Goal: Task Accomplishment & Management: Manage account settings

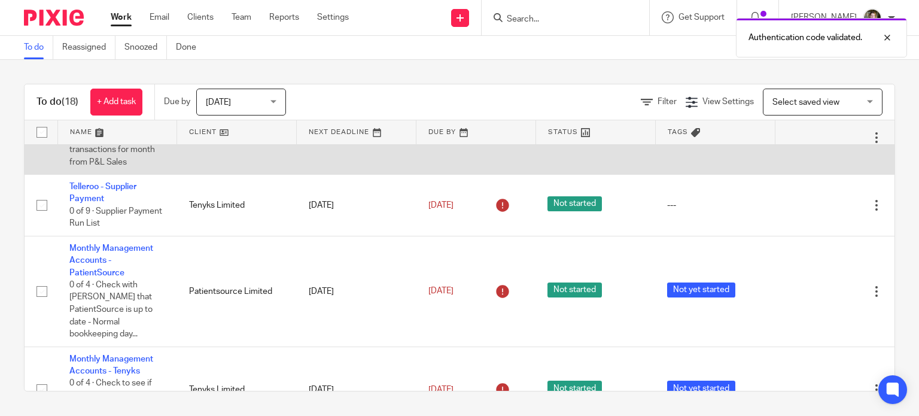
scroll to position [598, 0]
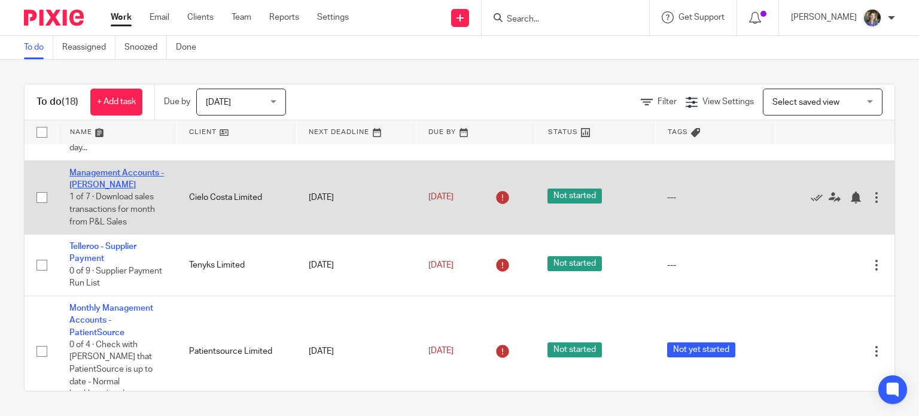
click at [109, 189] on link "Management Accounts - [PERSON_NAME]" at bounding box center [116, 179] width 95 height 20
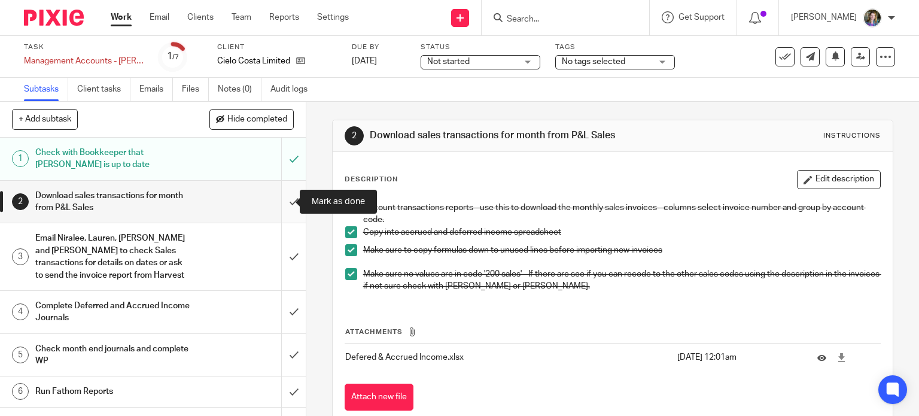
click at [282, 200] on input "submit" at bounding box center [153, 202] width 306 height 42
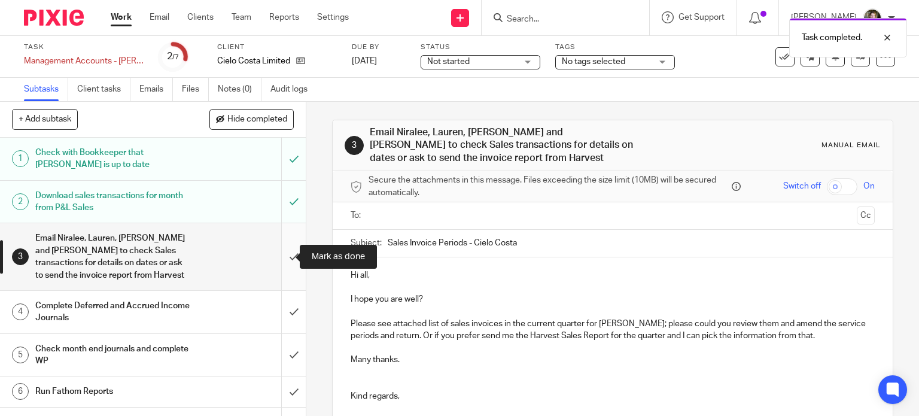
click at [284, 257] on input "submit" at bounding box center [153, 256] width 306 height 66
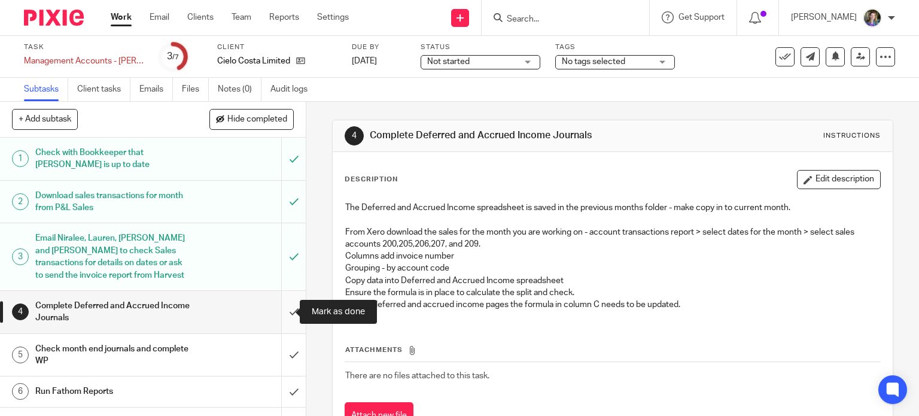
click at [278, 308] on input "submit" at bounding box center [153, 312] width 306 height 42
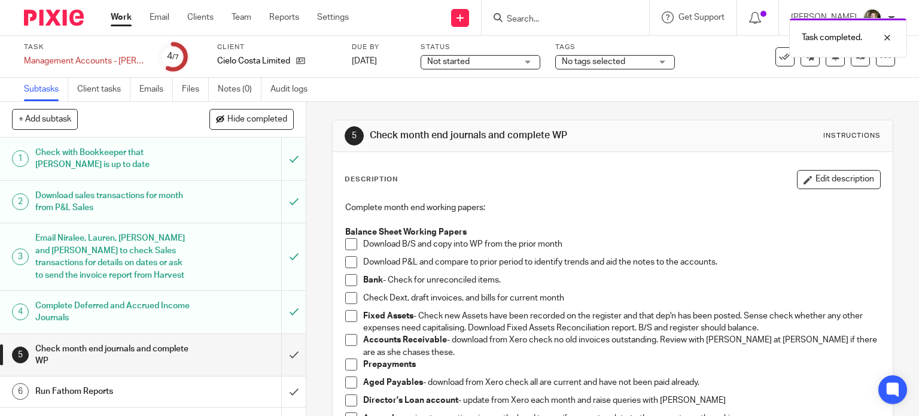
scroll to position [60, 0]
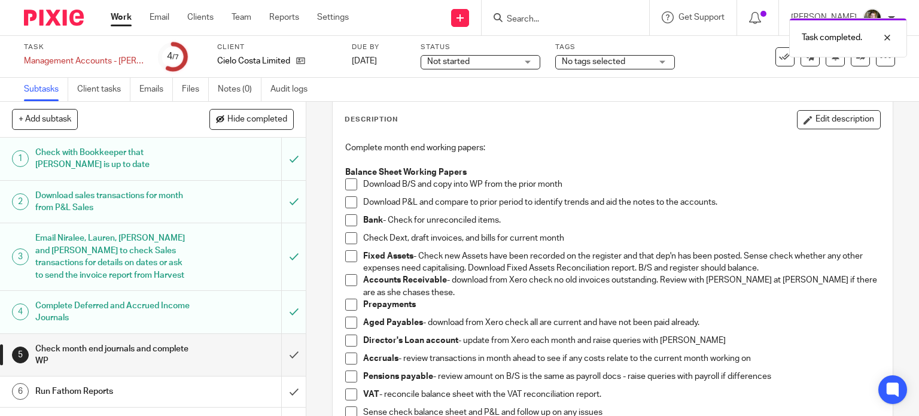
click at [347, 181] on span at bounding box center [351, 184] width 12 height 12
click at [348, 221] on span at bounding box center [351, 220] width 12 height 12
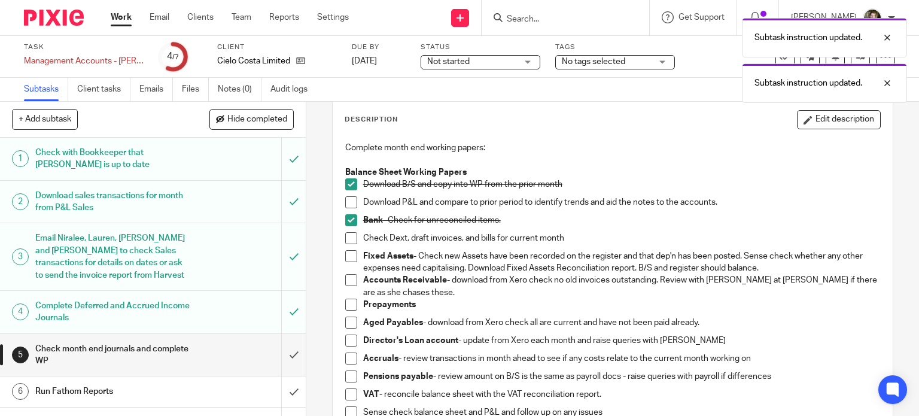
click at [351, 240] on span at bounding box center [351, 238] width 12 height 12
click at [349, 260] on span at bounding box center [351, 256] width 12 height 12
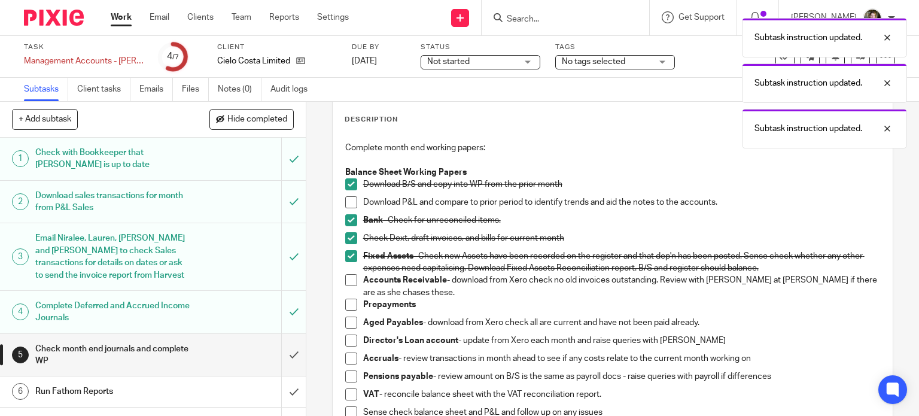
click at [346, 281] on span at bounding box center [351, 280] width 12 height 12
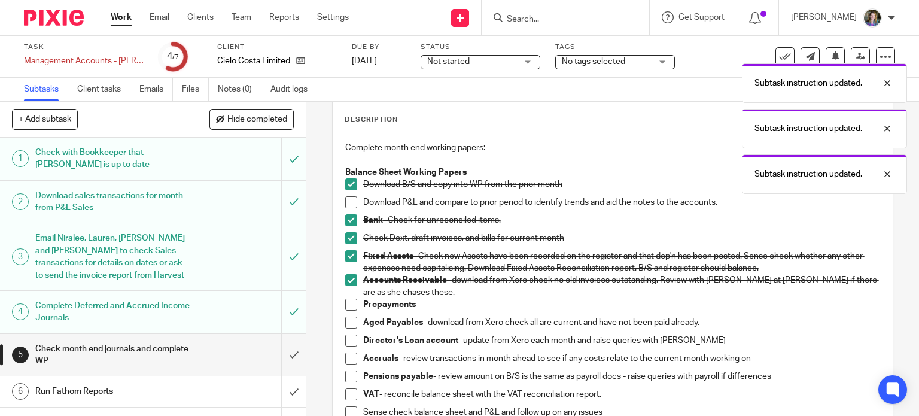
click at [348, 303] on span at bounding box center [351, 305] width 12 height 12
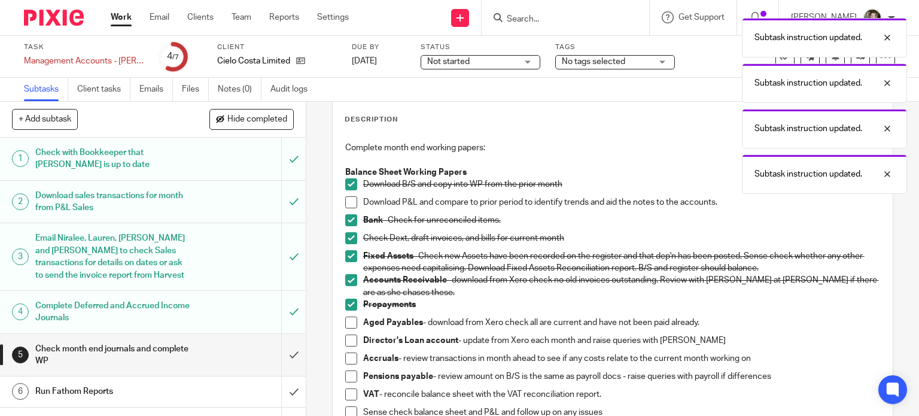
click at [346, 318] on span at bounding box center [351, 322] width 12 height 12
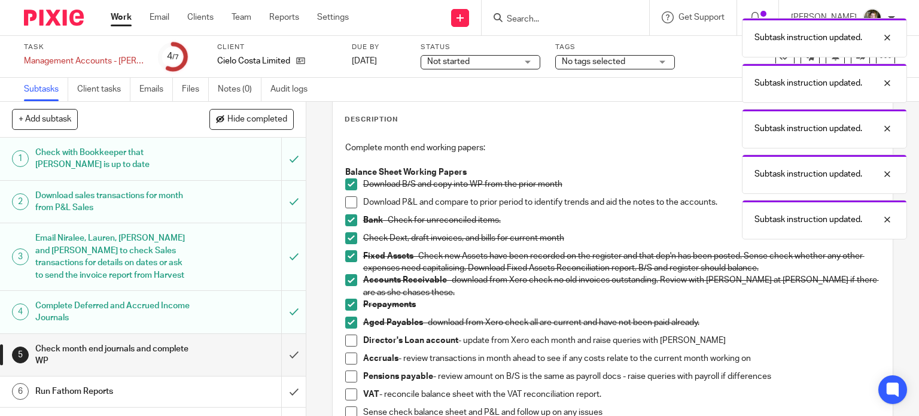
click at [347, 337] on span at bounding box center [351, 340] width 12 height 12
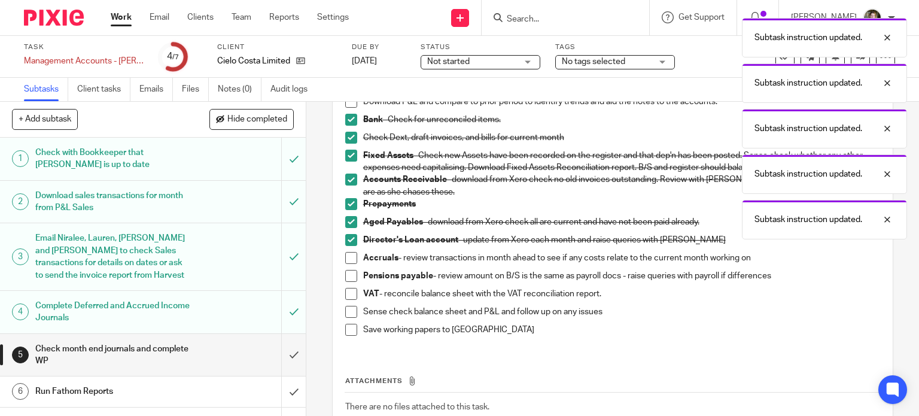
scroll to position [179, 0]
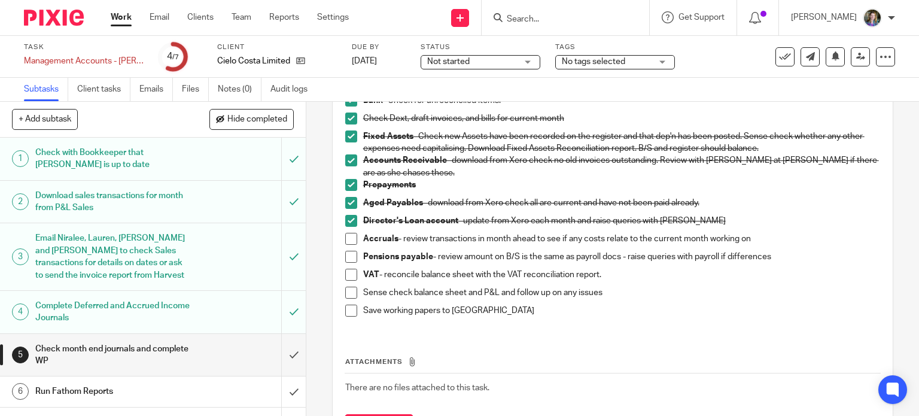
click at [346, 238] on span at bounding box center [351, 239] width 12 height 12
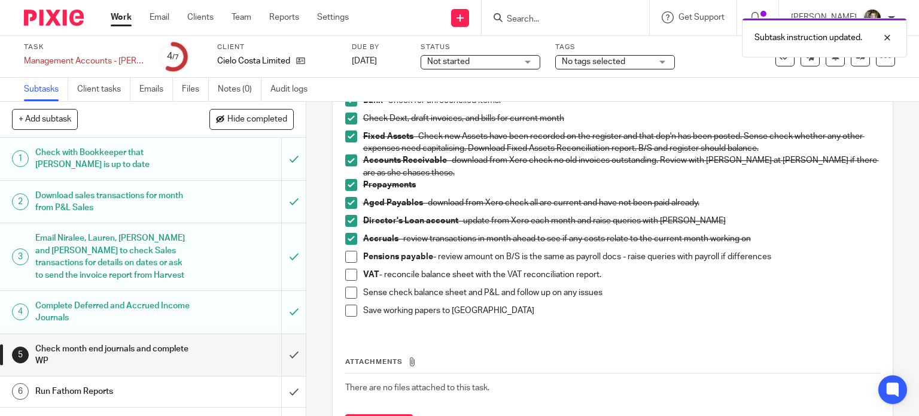
click at [345, 255] on span at bounding box center [351, 257] width 12 height 12
click at [347, 275] on span at bounding box center [351, 275] width 12 height 12
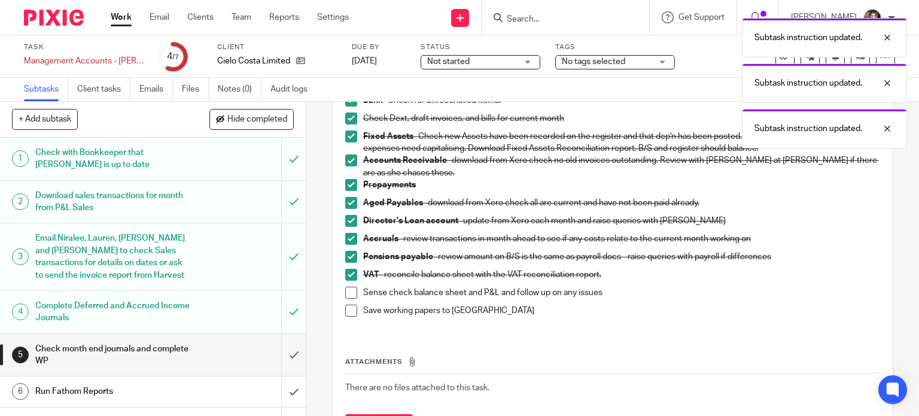
click at [349, 296] on span at bounding box center [351, 293] width 12 height 12
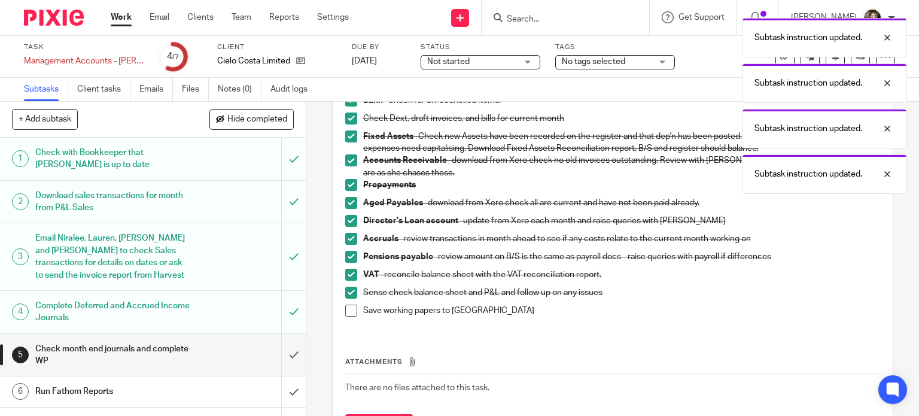
click at [348, 311] on span at bounding box center [351, 311] width 12 height 12
click at [281, 356] on input "submit" at bounding box center [153, 355] width 306 height 42
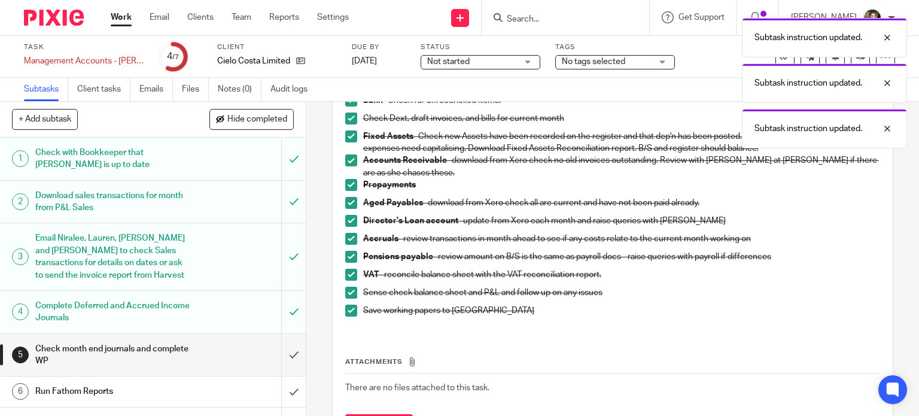
click at [199, 394] on div "Run Fathom Reports" at bounding box center [152, 391] width 234 height 18
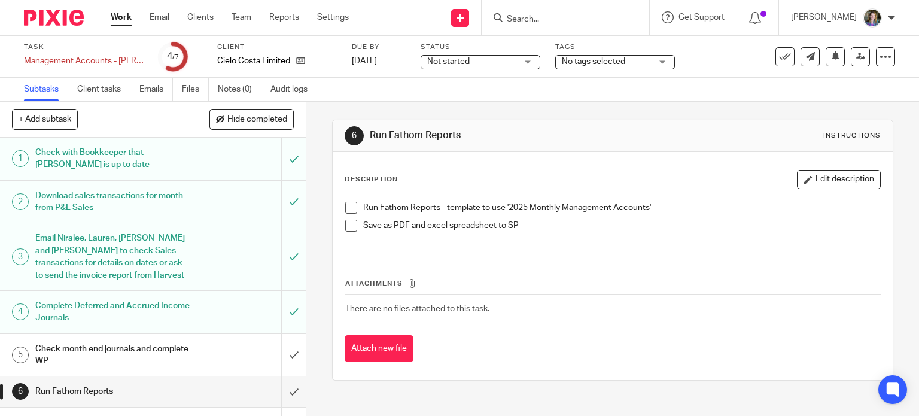
click at [347, 209] on span at bounding box center [351, 208] width 12 height 12
click at [350, 229] on span at bounding box center [351, 226] width 12 height 12
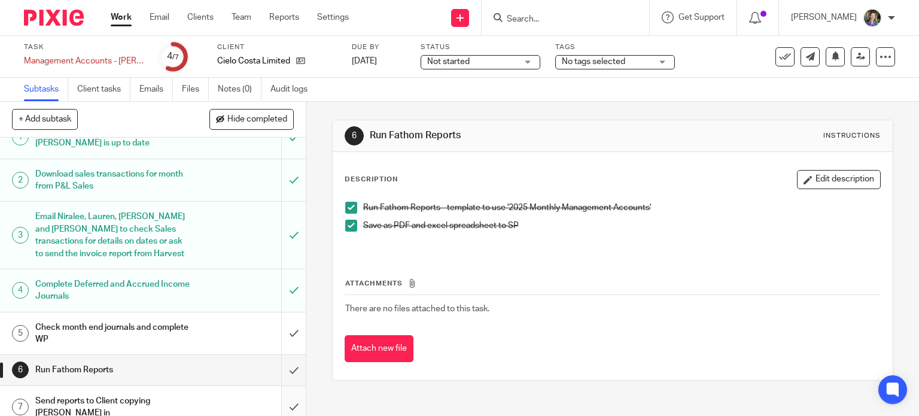
scroll to position [34, 0]
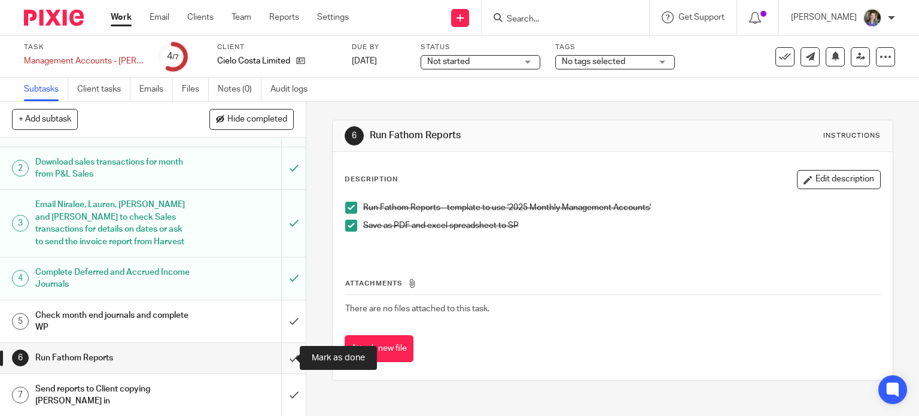
click at [285, 355] on input "submit" at bounding box center [153, 358] width 306 height 30
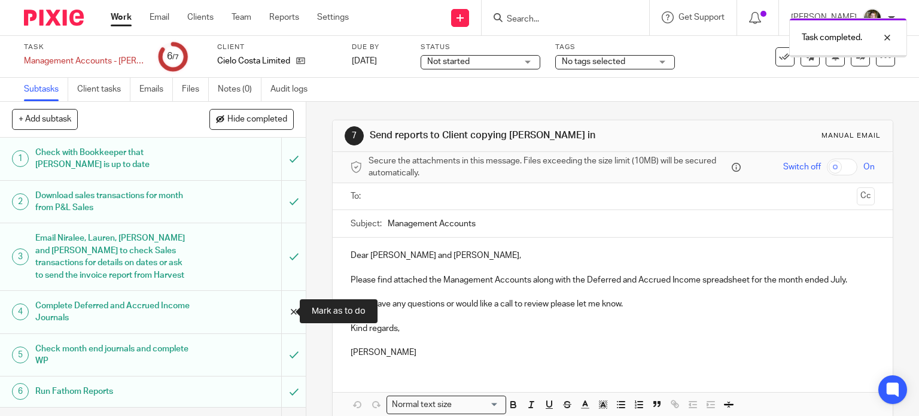
scroll to position [34, 0]
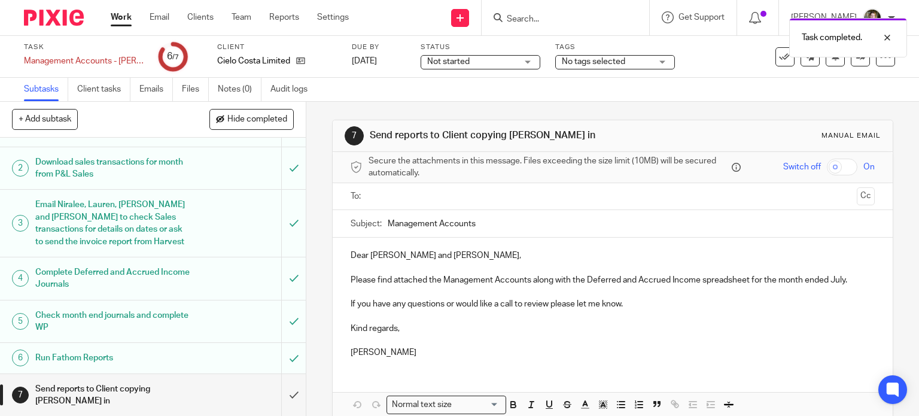
click at [208, 397] on div "Send reports to Client copying [PERSON_NAME] in" at bounding box center [152, 395] width 234 height 31
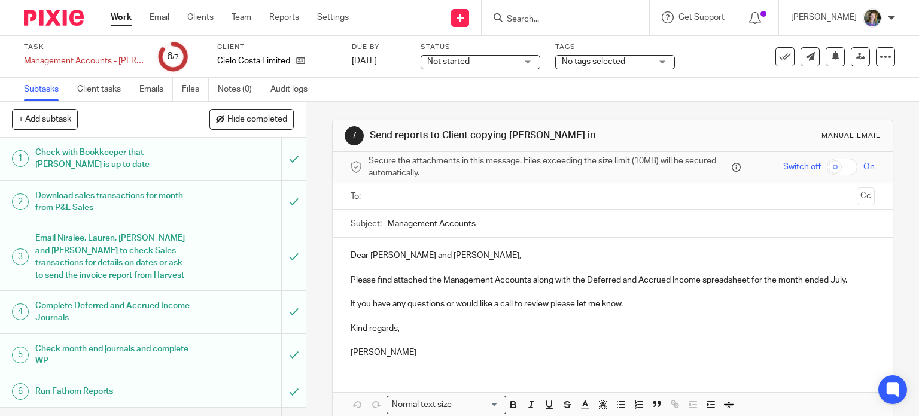
click at [419, 253] on p "Dear [PERSON_NAME] and [PERSON_NAME]," at bounding box center [613, 255] width 525 height 12
click at [430, 258] on p "Dear Ali," at bounding box center [613, 255] width 525 height 12
click at [608, 343] on p at bounding box center [613, 340] width 525 height 12
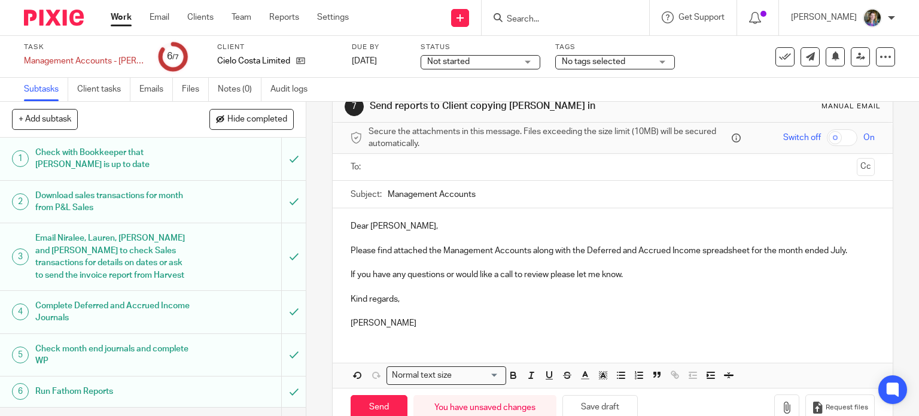
scroll to position [57, 0]
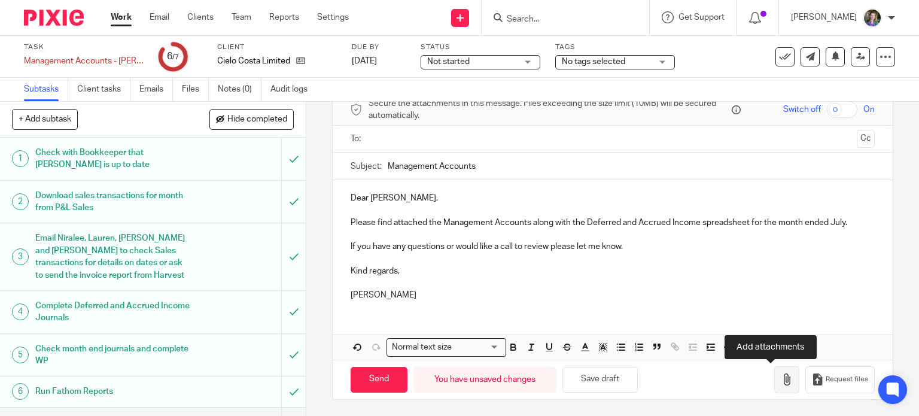
click at [781, 375] on icon "button" at bounding box center [787, 379] width 12 height 12
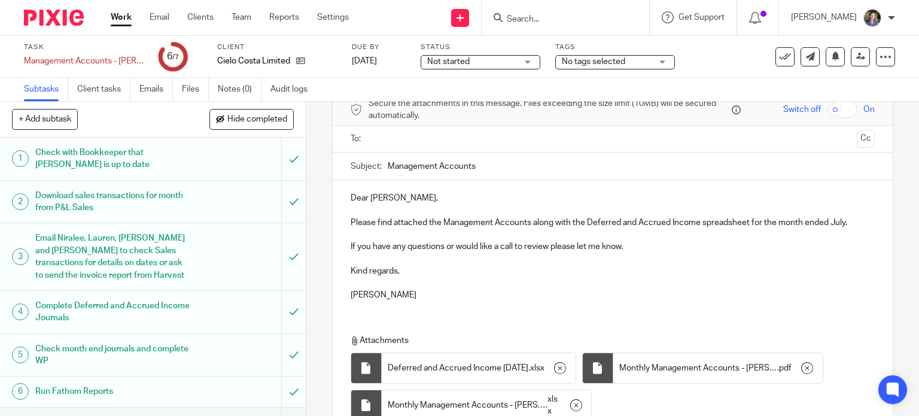
click at [706, 295] on p "Erica" at bounding box center [613, 295] width 525 height 12
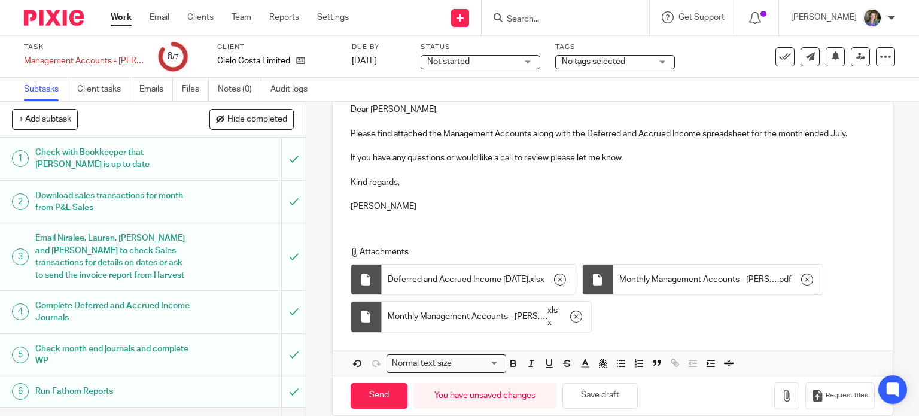
scroll to position [162, 0]
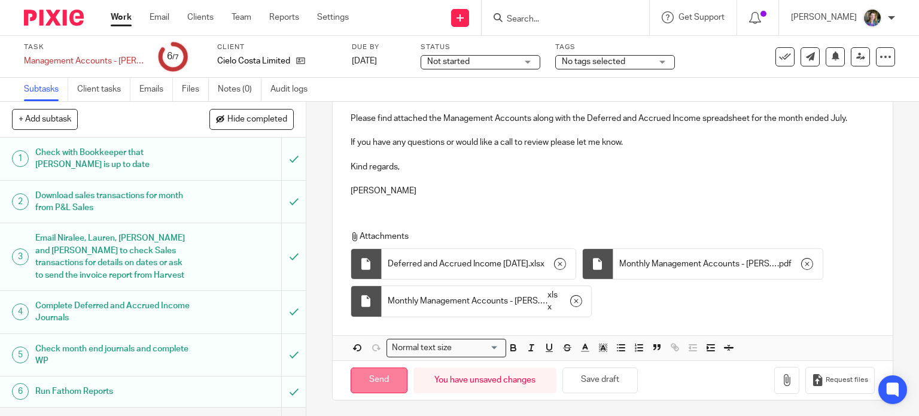
click at [378, 378] on input "Send" at bounding box center [379, 380] width 57 height 26
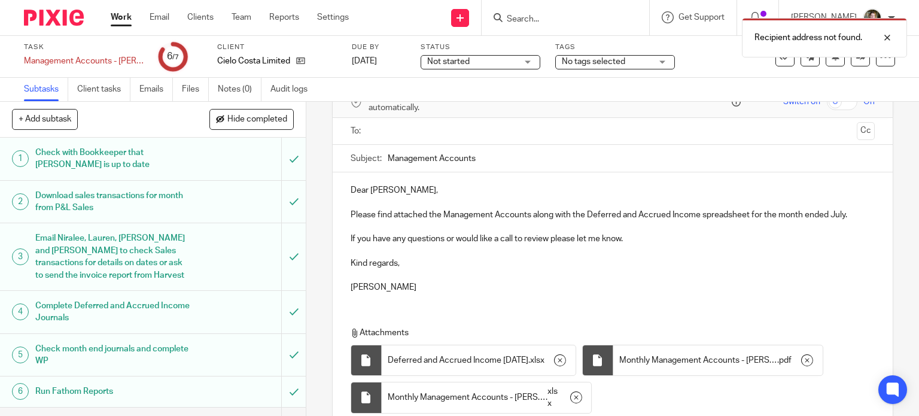
scroll to position [0, 0]
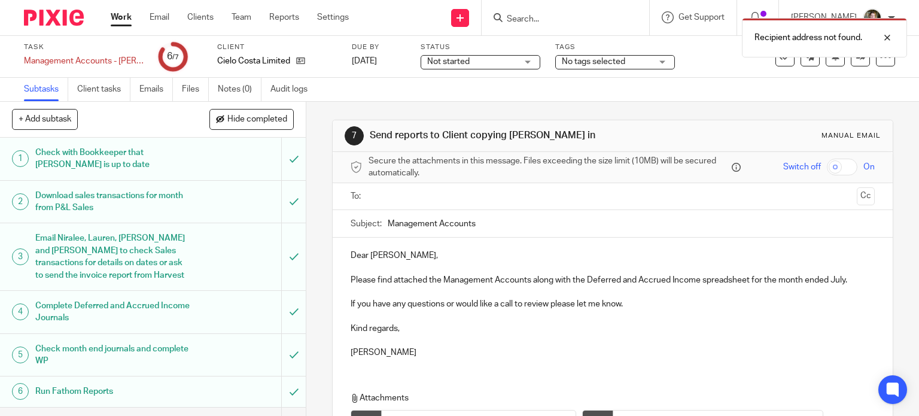
click at [445, 196] on input "text" at bounding box center [612, 197] width 479 height 14
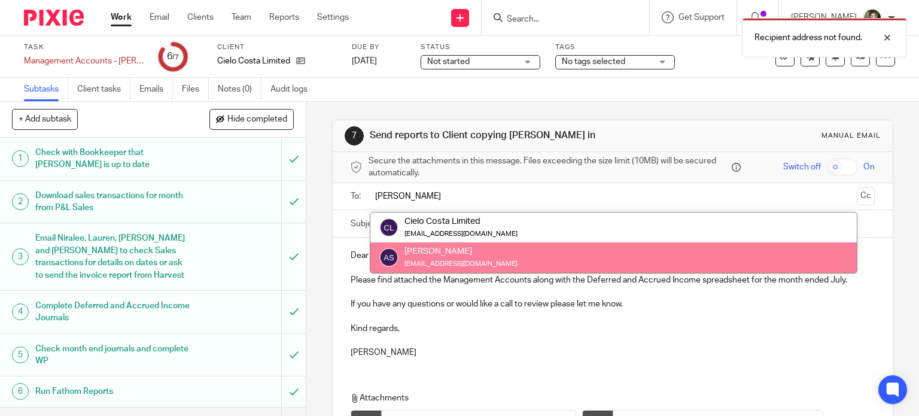
type input "Ali"
drag, startPoint x: 492, startPoint y: 252, endPoint x: 512, endPoint y: 243, distance: 22.2
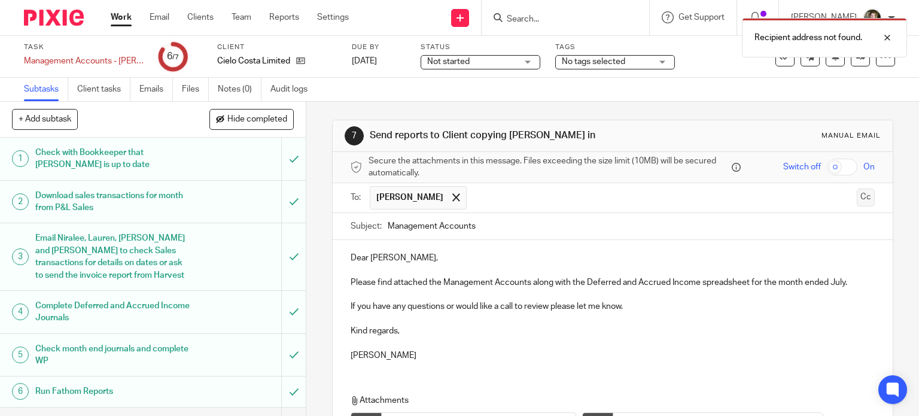
click at [857, 193] on button "Cc" at bounding box center [866, 197] width 18 height 18
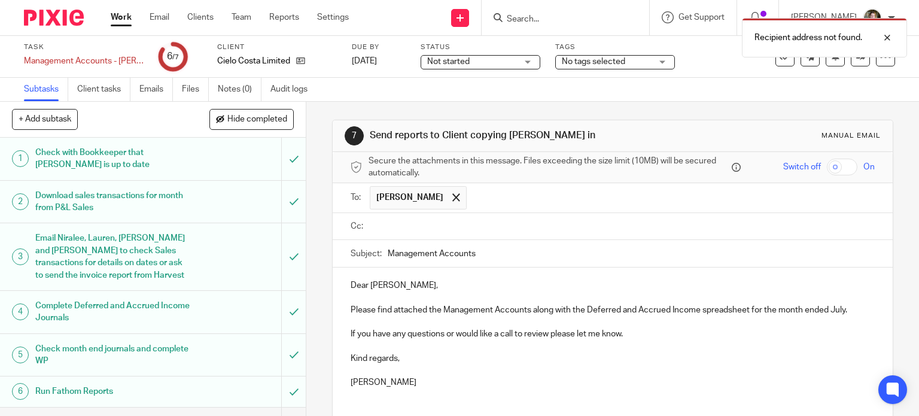
click at [492, 224] on input "text" at bounding box center [621, 227] width 497 height 14
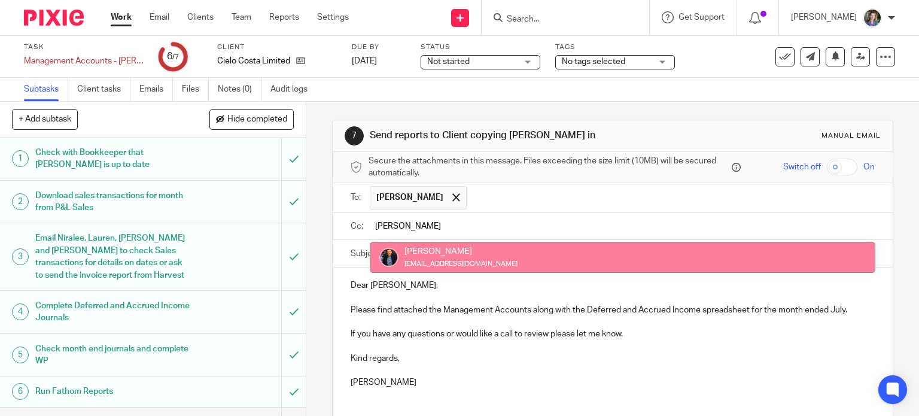
type input "[PERSON_NAME]"
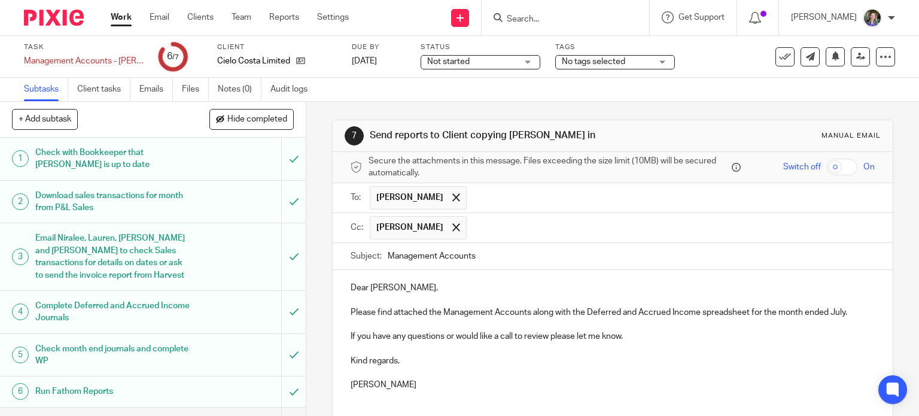
click at [649, 350] on p at bounding box center [613, 349] width 525 height 12
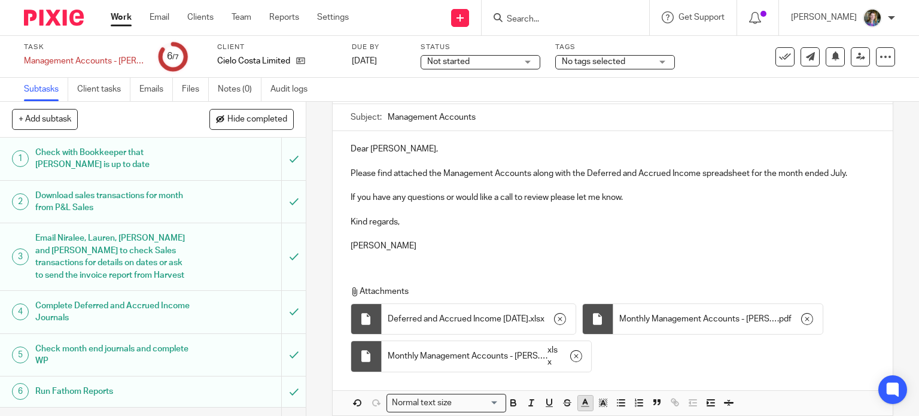
scroll to position [194, 0]
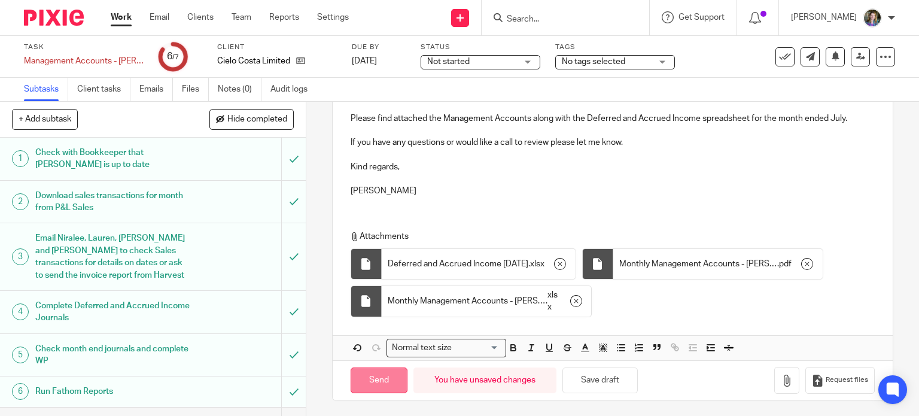
click at [383, 378] on input "Send" at bounding box center [379, 380] width 57 height 26
type input "Sent"
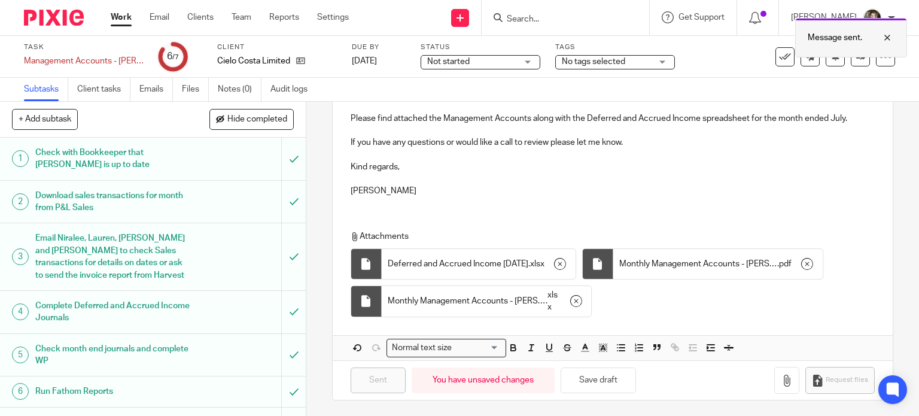
click at [889, 34] on div at bounding box center [878, 38] width 32 height 14
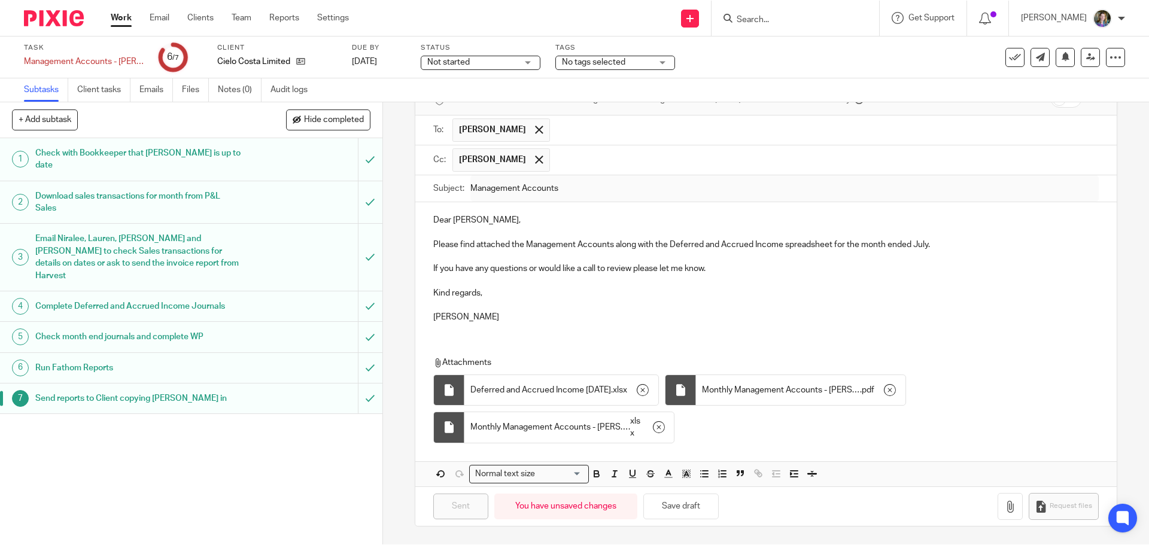
scroll to position [68, 0]
click at [918, 57] on icon at bounding box center [1015, 57] width 12 height 12
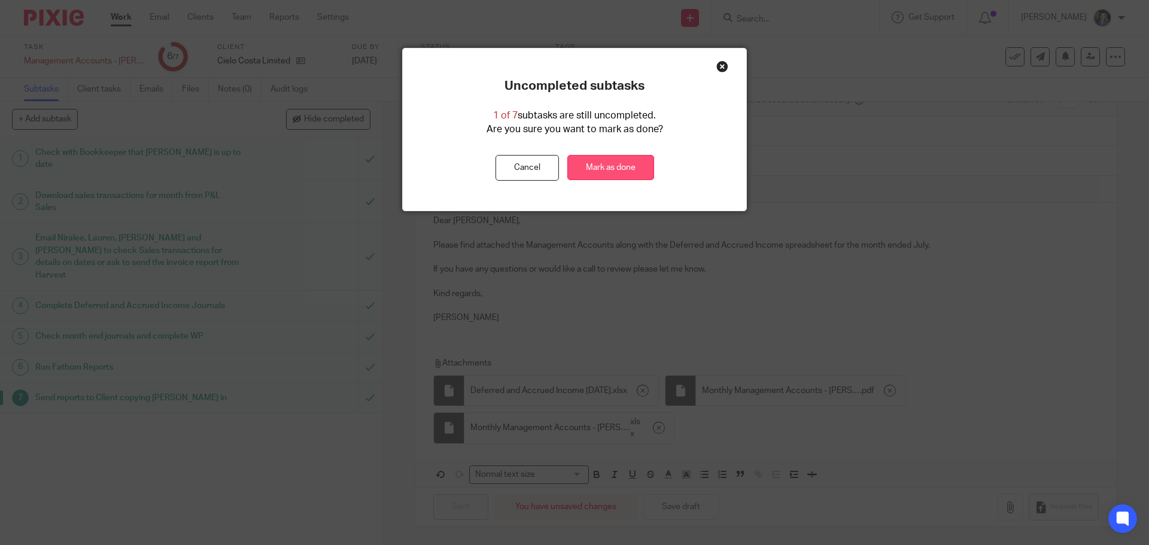
click at [597, 165] on link "Mark as done" at bounding box center [610, 168] width 87 height 26
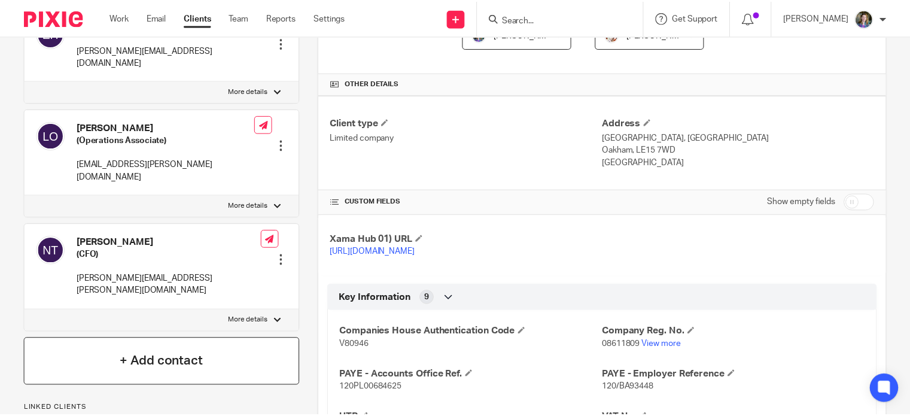
scroll to position [239, 0]
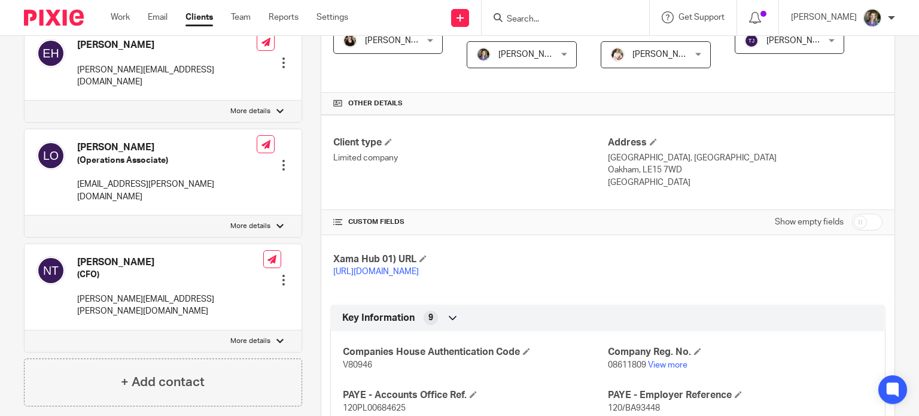
click at [283, 274] on div at bounding box center [284, 280] width 12 height 12
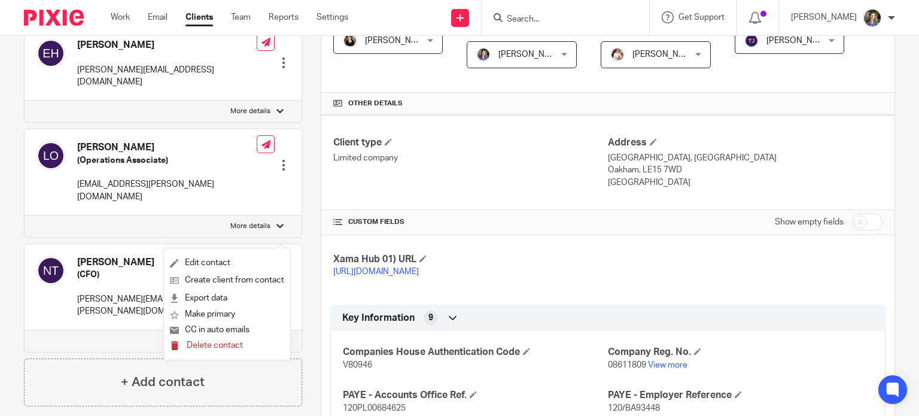
click at [213, 346] on span "Delete contact" at bounding box center [215, 345] width 56 height 8
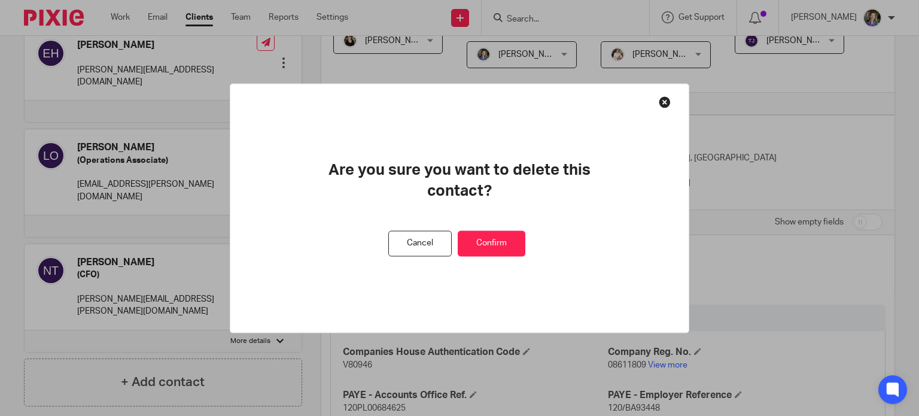
click at [501, 241] on button "Confirm" at bounding box center [492, 243] width 68 height 26
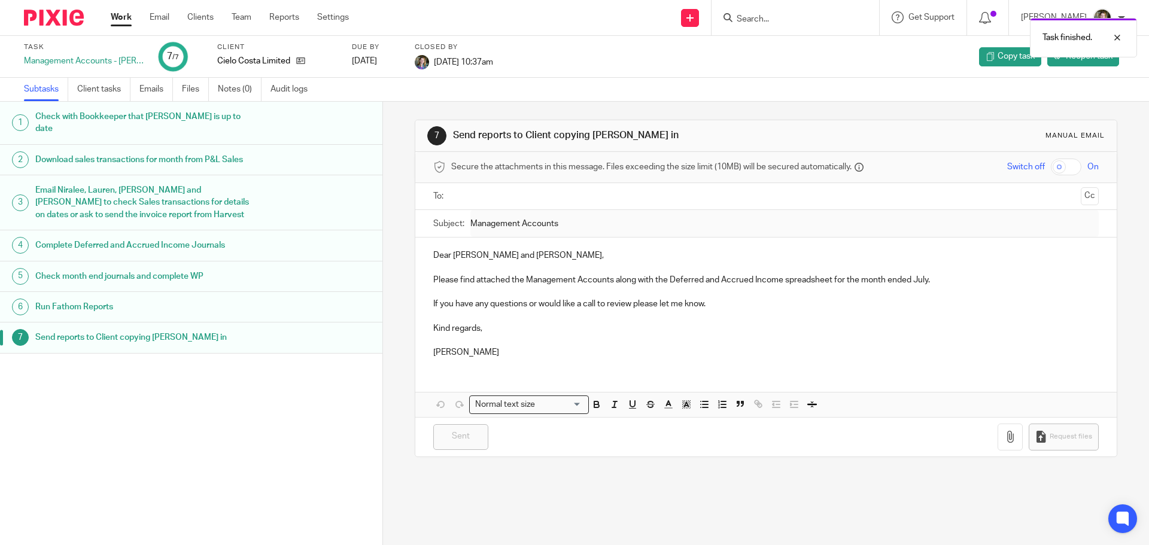
click at [125, 19] on link "Work" at bounding box center [121, 17] width 21 height 12
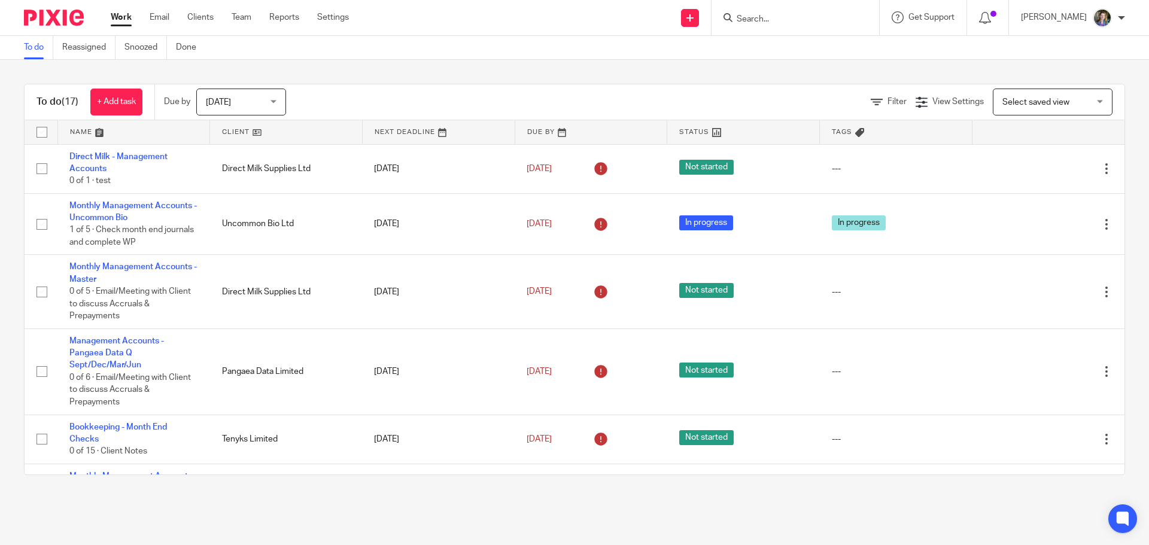
click at [252, 131] on link at bounding box center [286, 132] width 152 height 24
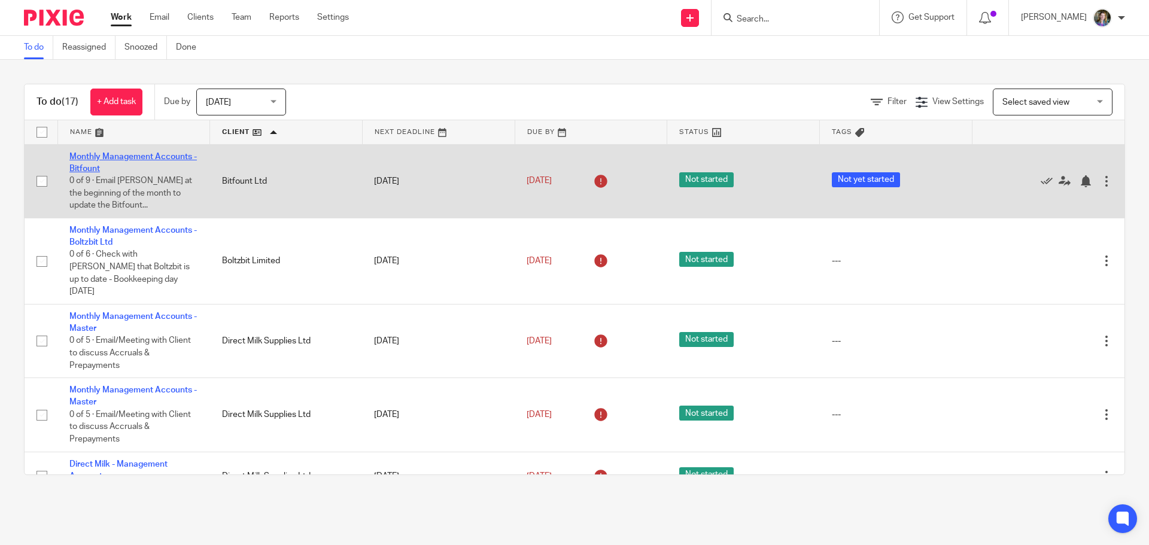
click at [128, 154] on link "Monthly Management Accounts - Bitfount" at bounding box center [132, 163] width 127 height 20
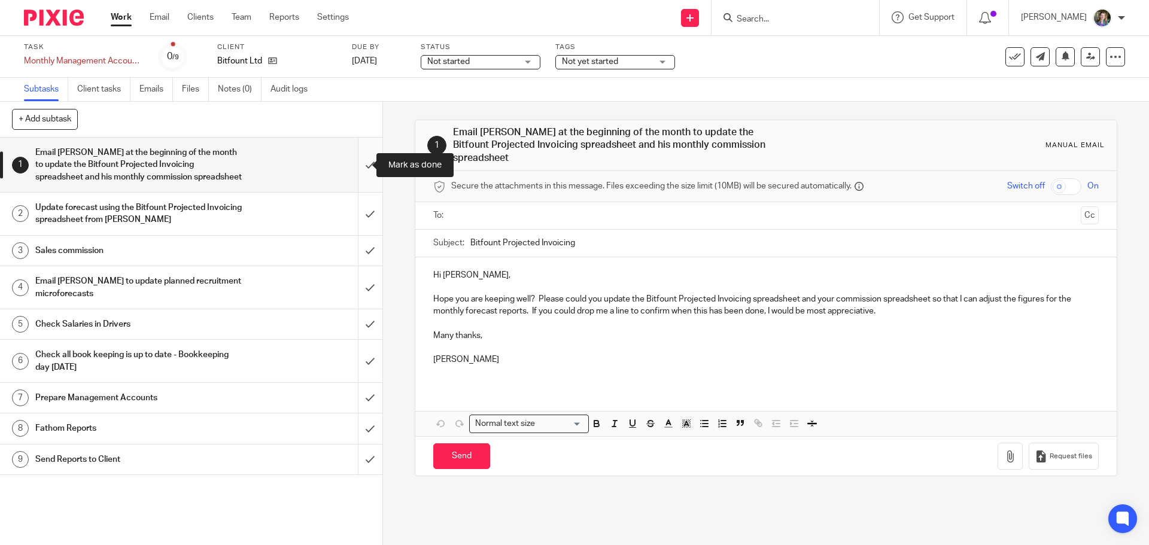
click at [357, 166] on input "submit" at bounding box center [191, 165] width 382 height 54
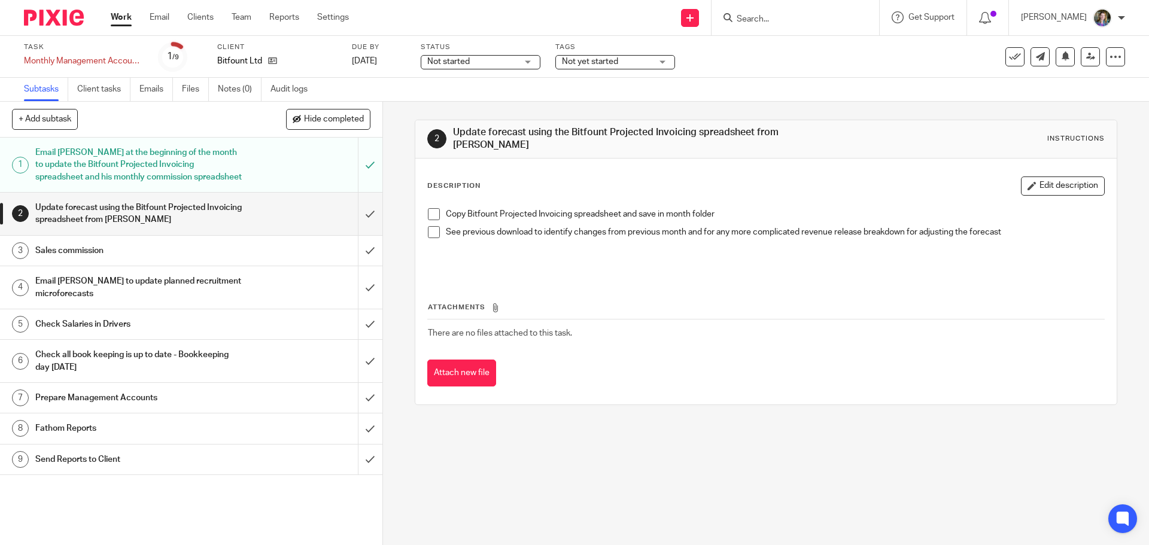
click at [246, 241] on link "3 Sales commission" at bounding box center [179, 251] width 358 height 30
